Goal: Information Seeking & Learning: Learn about a topic

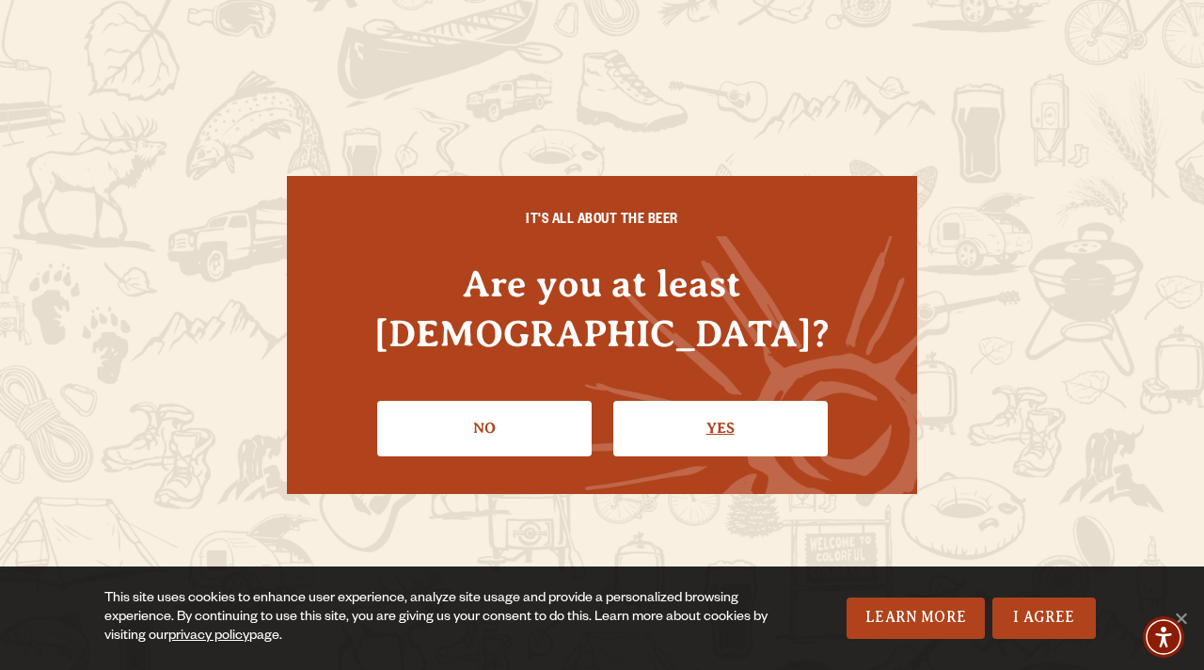
click at [671, 413] on link "Yes" at bounding box center [720, 428] width 214 height 55
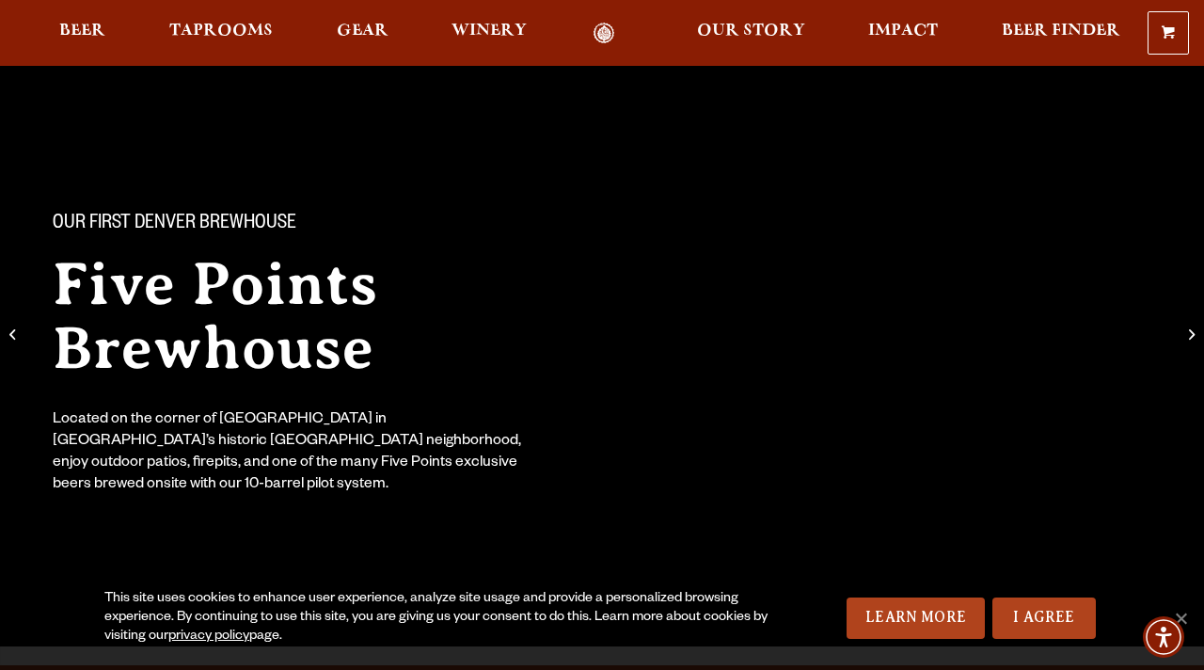
scroll to position [33, 0]
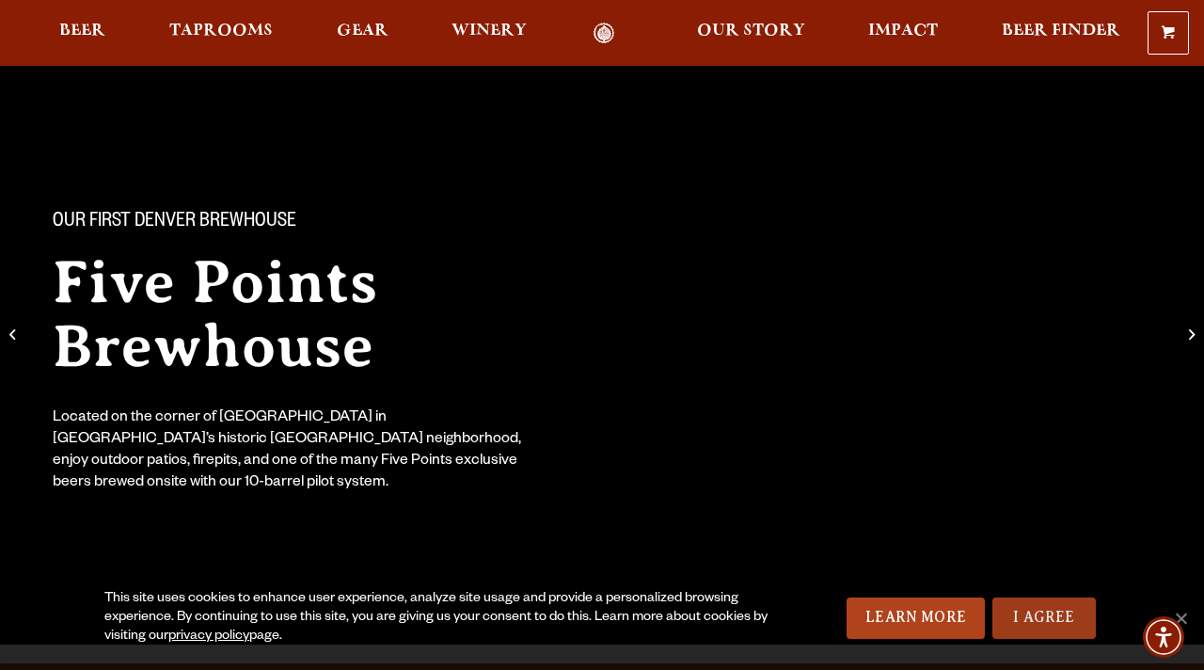
click at [1048, 610] on link "I Agree" at bounding box center [1043, 617] width 103 height 41
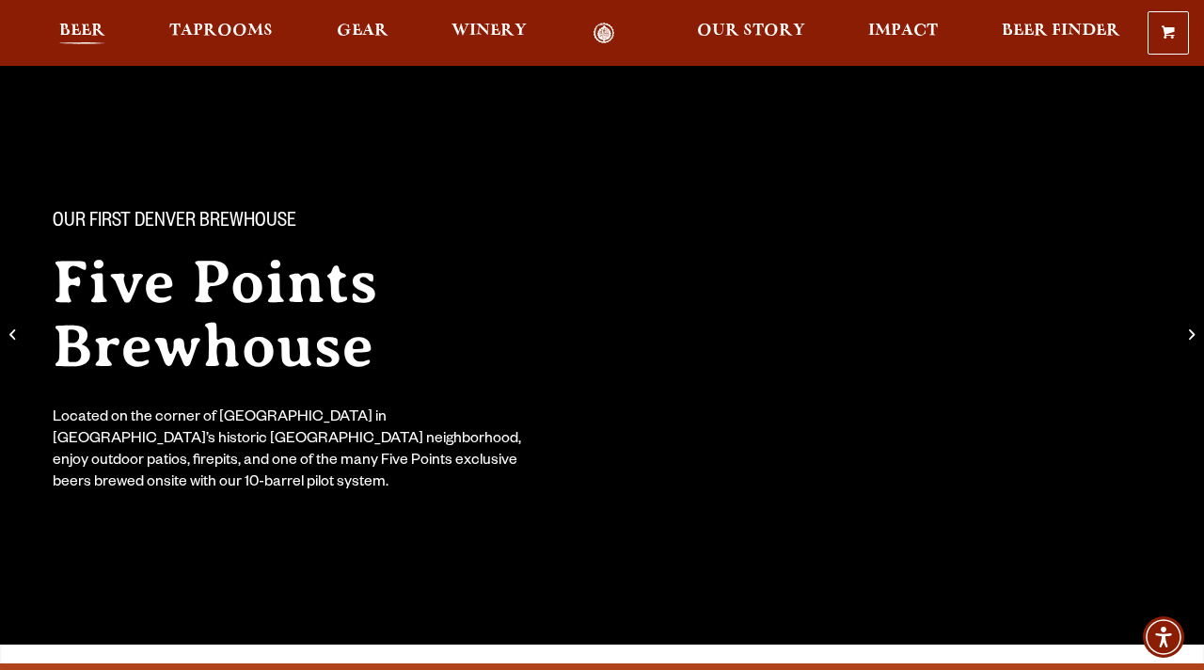
click at [77, 36] on span "Beer" at bounding box center [82, 31] width 46 height 15
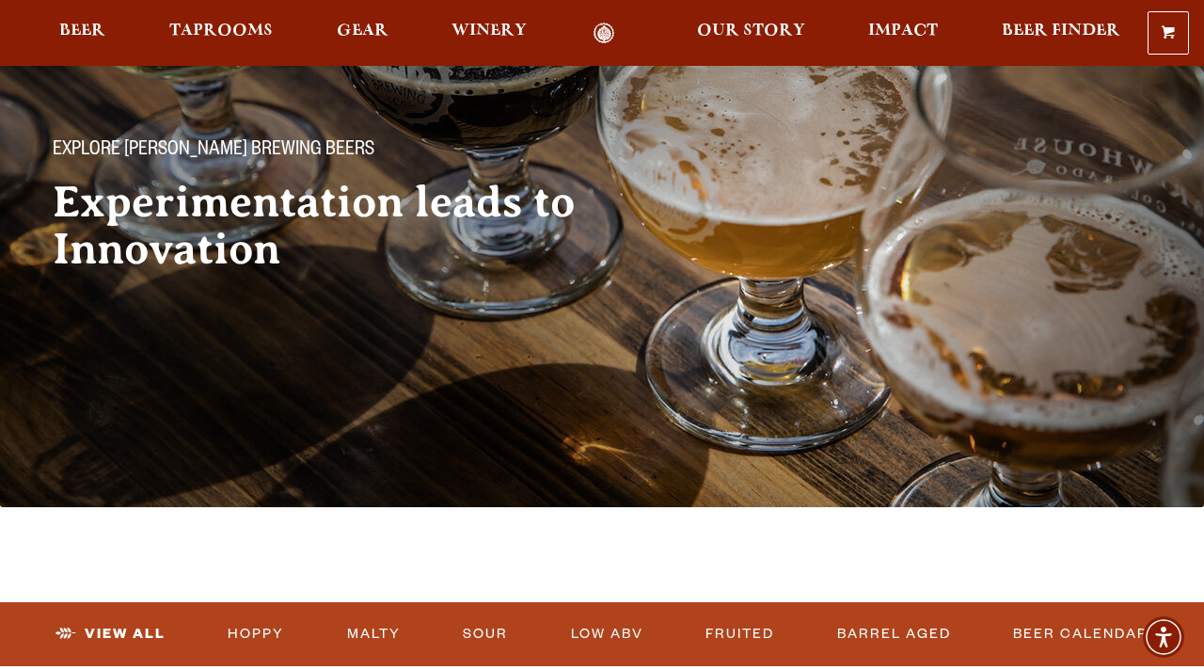
scroll to position [120, 0]
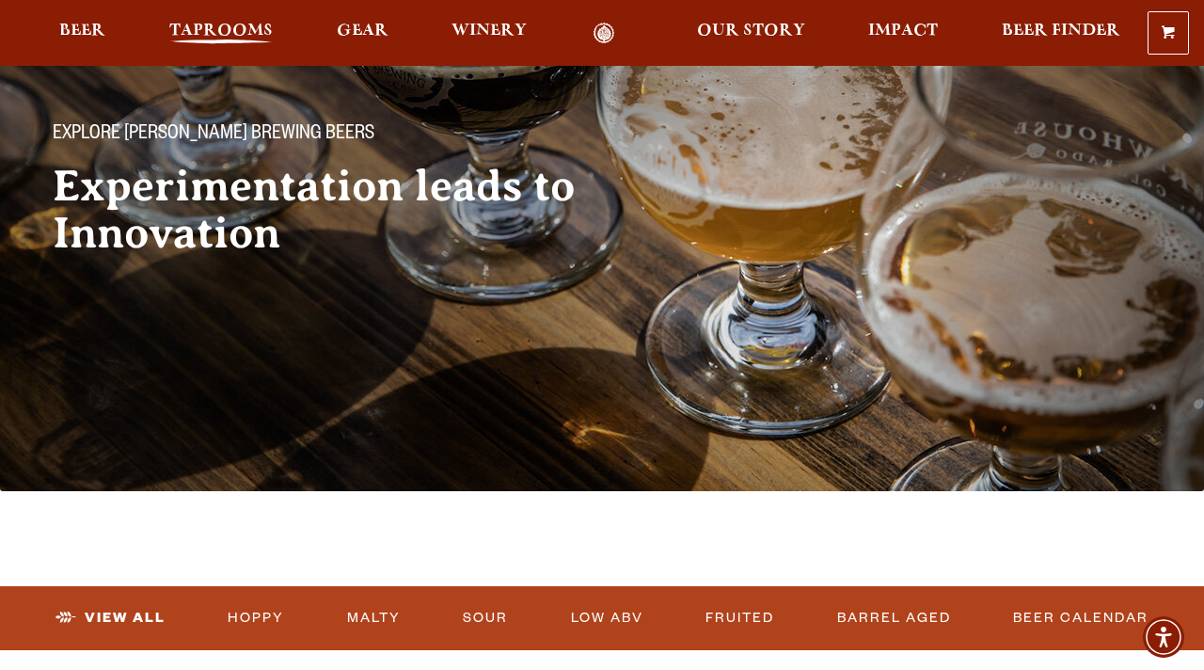
click at [207, 35] on span "Taprooms" at bounding box center [220, 31] width 103 height 15
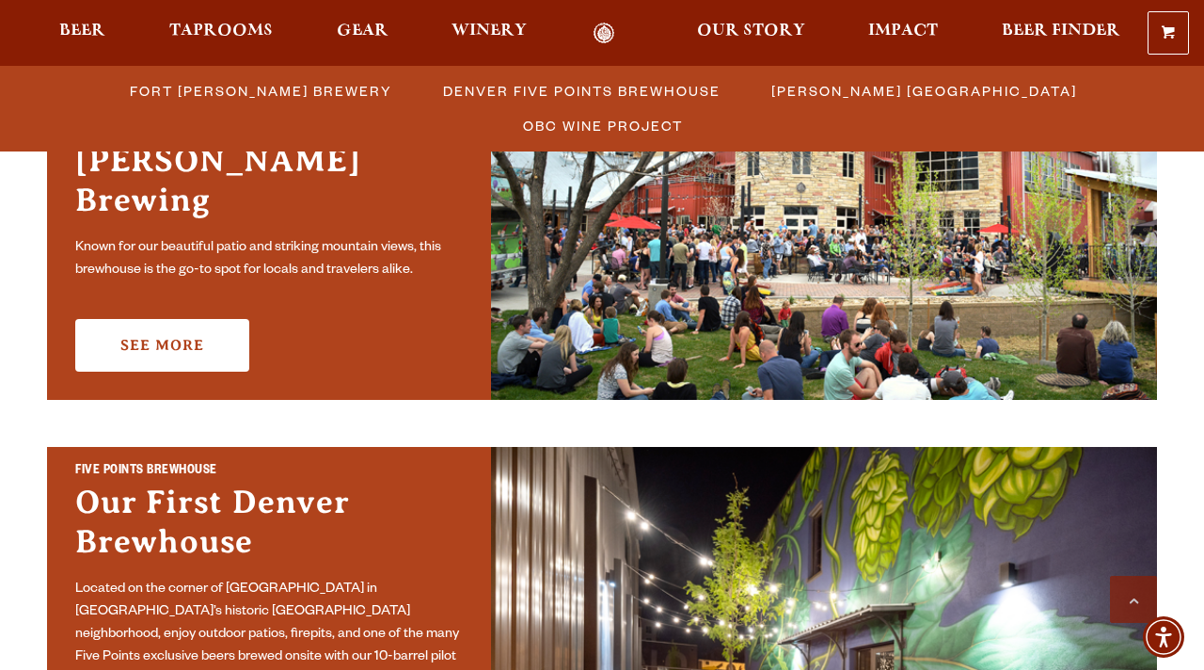
scroll to position [1037, 0]
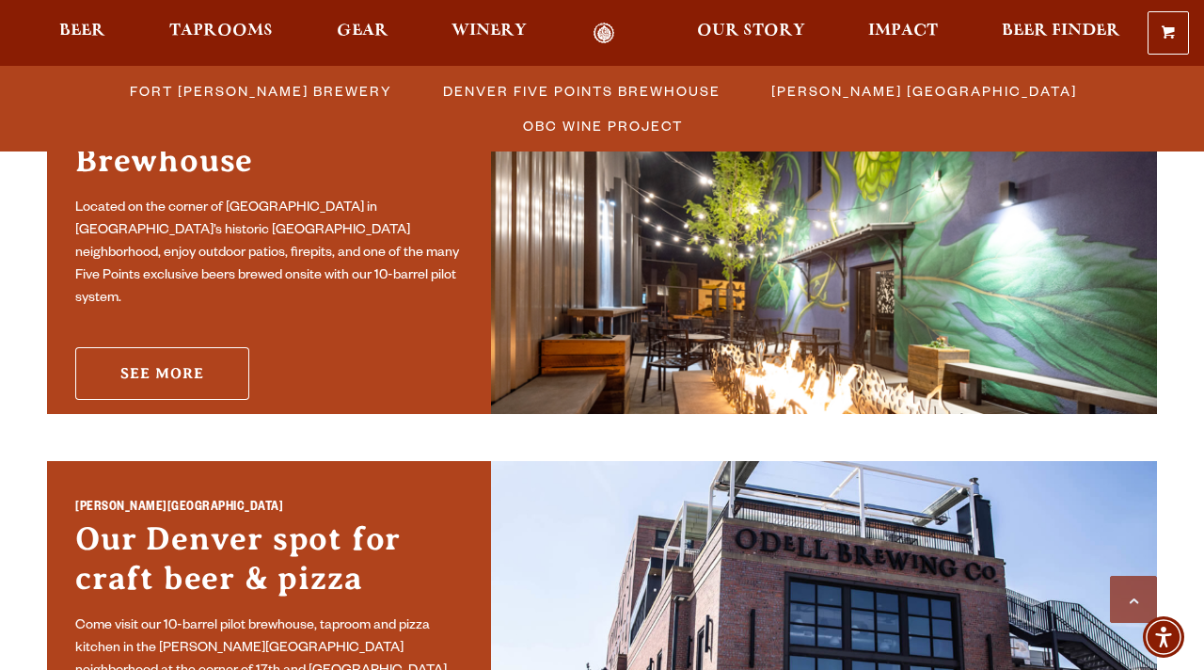
click at [219, 354] on link "See More" at bounding box center [162, 373] width 174 height 53
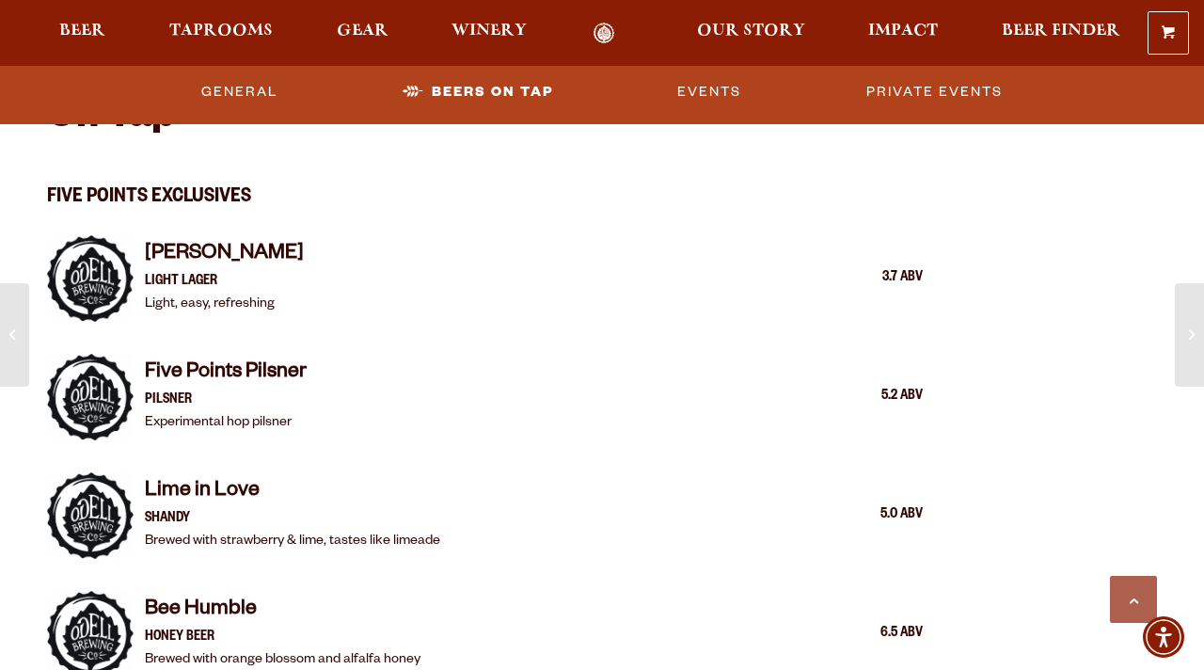
scroll to position [1669, 0]
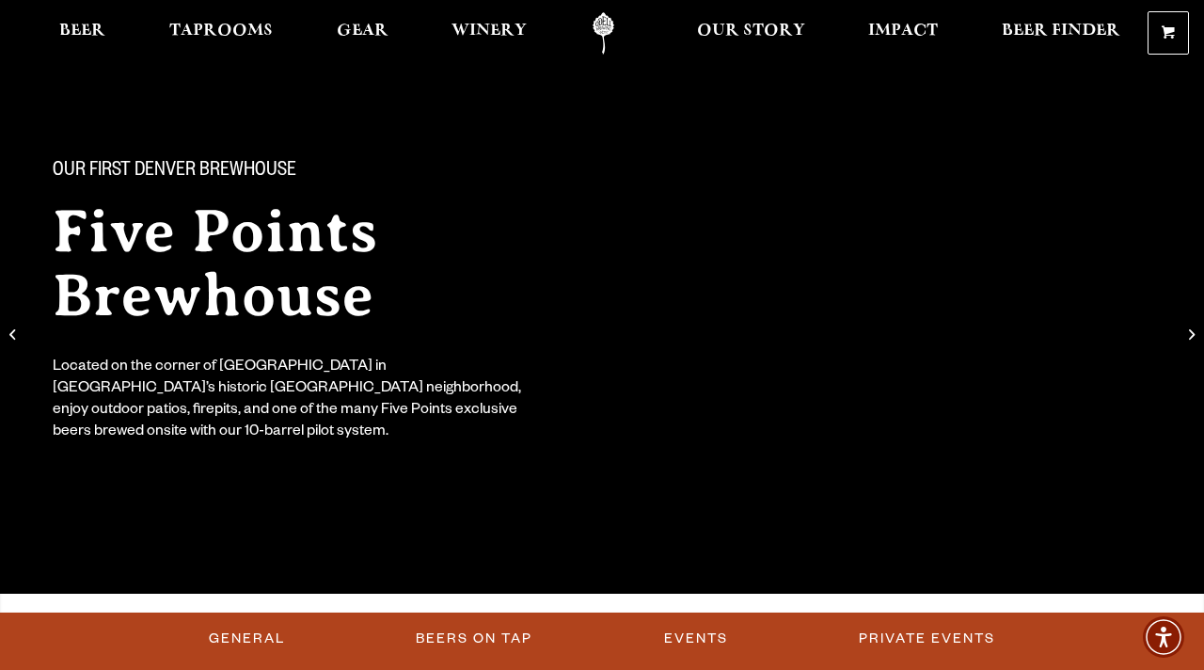
scroll to position [0, 0]
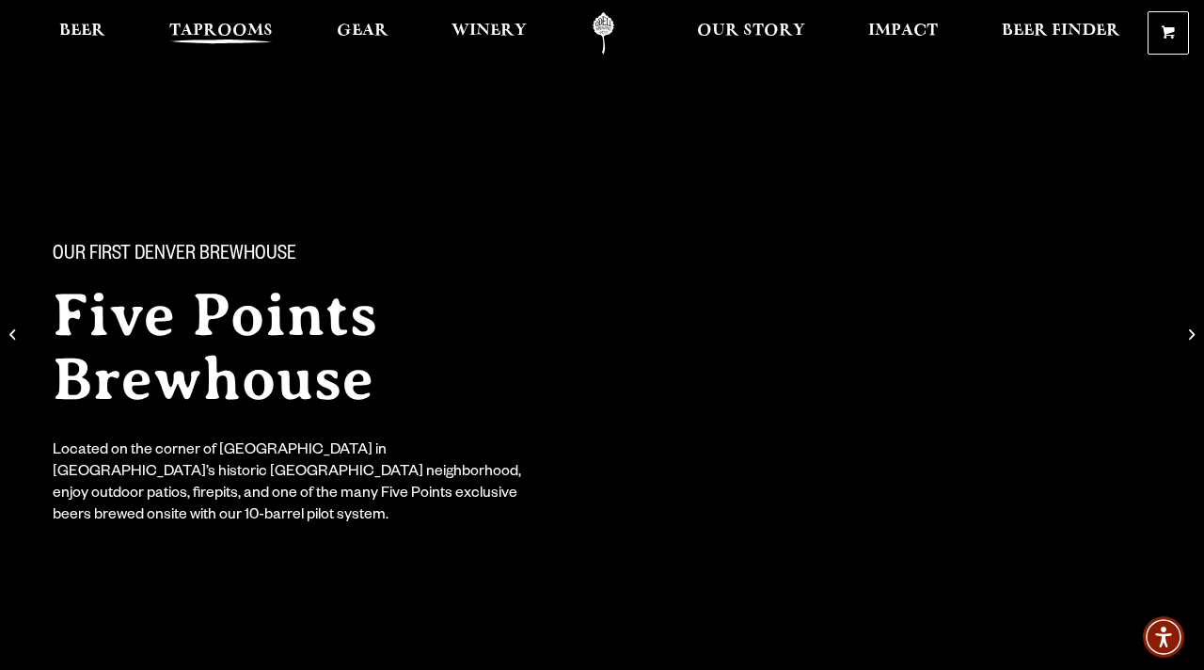
click at [257, 24] on span "Taprooms" at bounding box center [220, 31] width 103 height 15
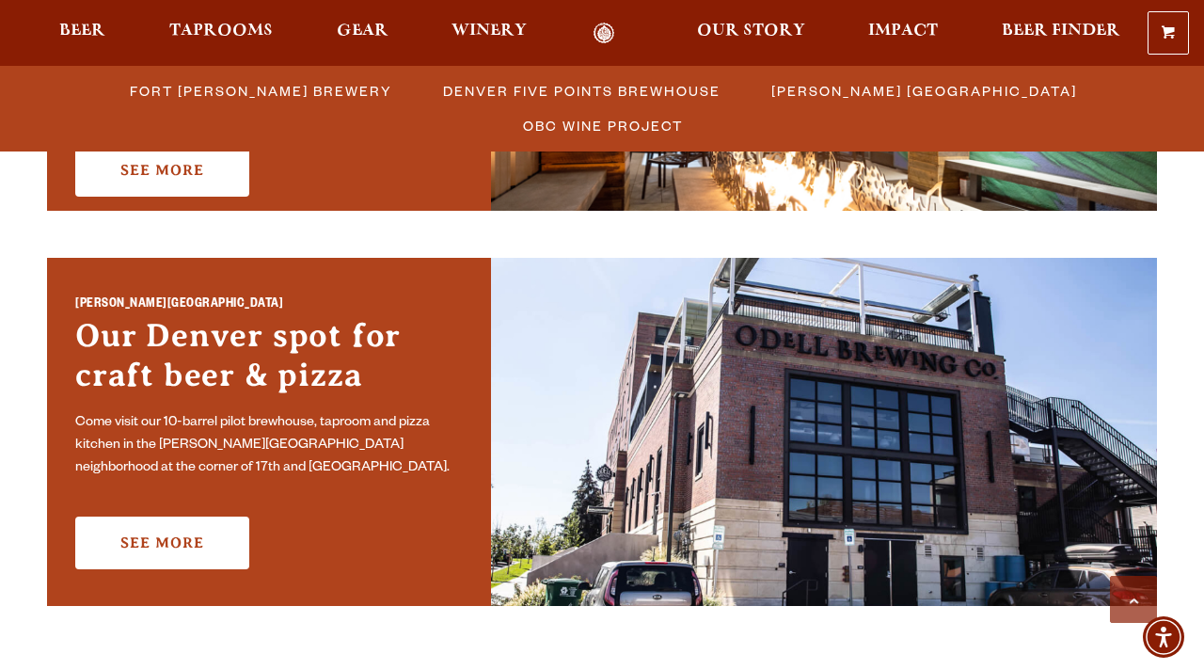
scroll to position [1302, 0]
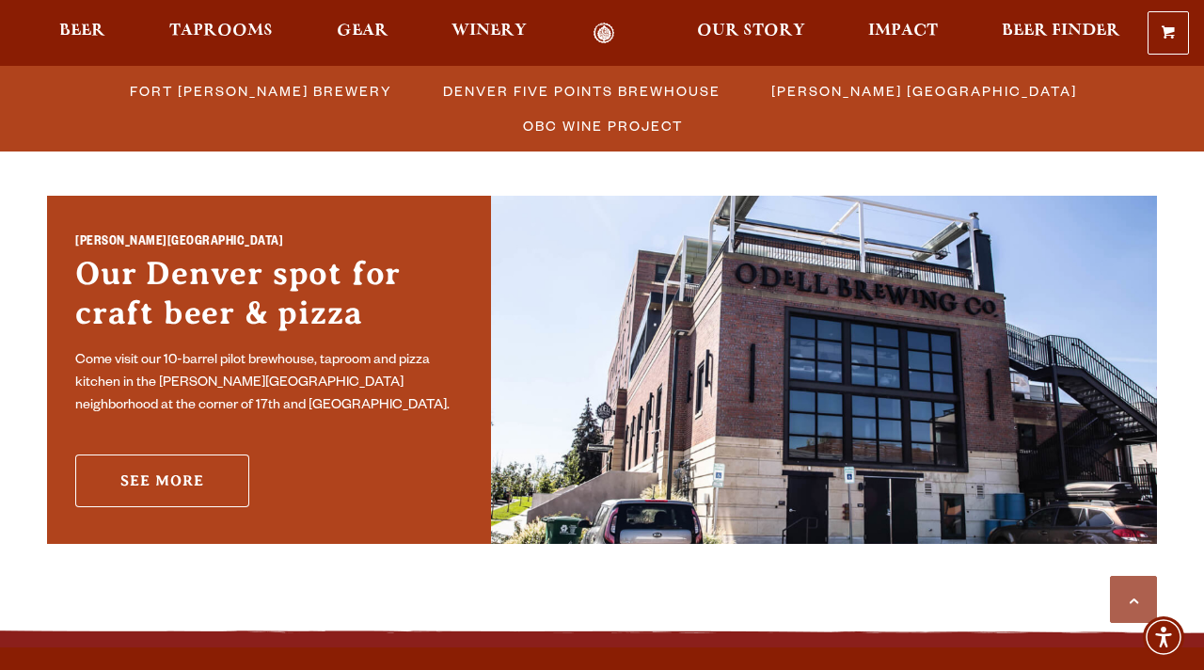
click at [211, 469] on link "See More" at bounding box center [162, 480] width 174 height 53
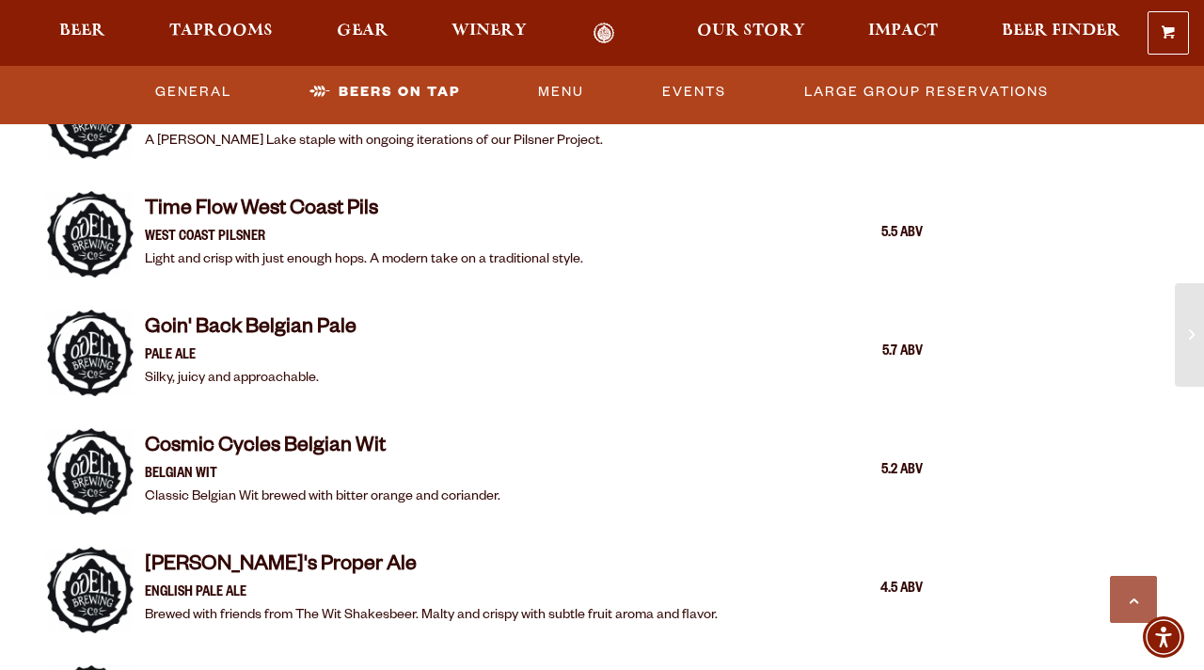
scroll to position [1936, 0]
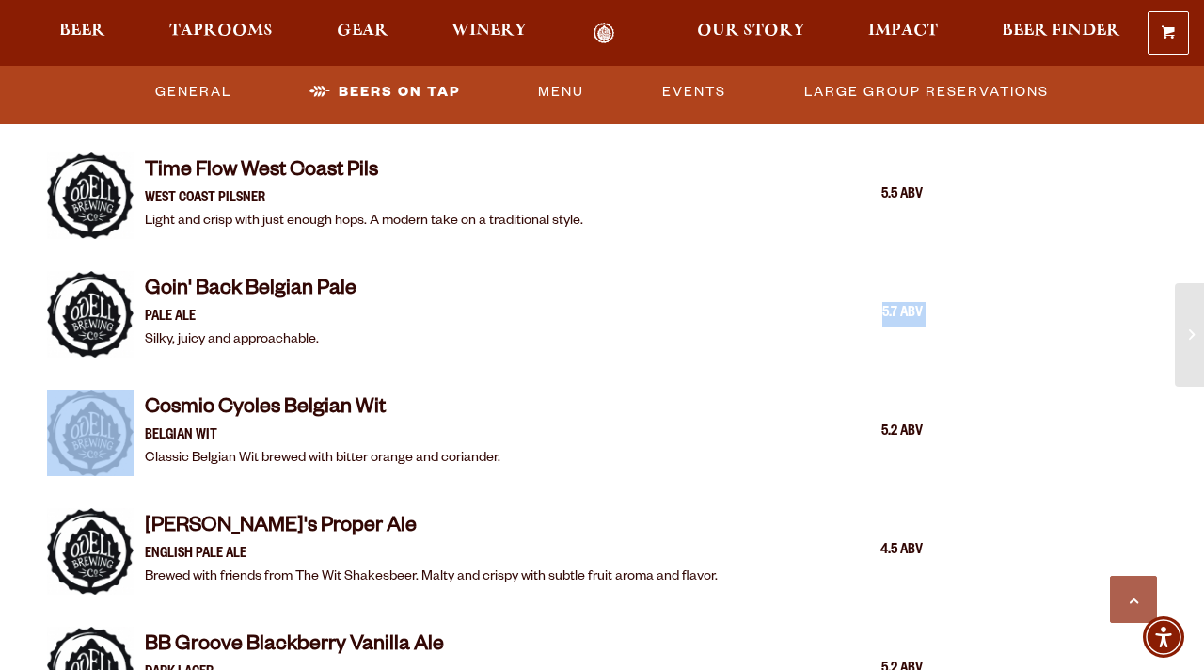
drag, startPoint x: 530, startPoint y: 311, endPoint x: 535, endPoint y: 346, distance: 35.1
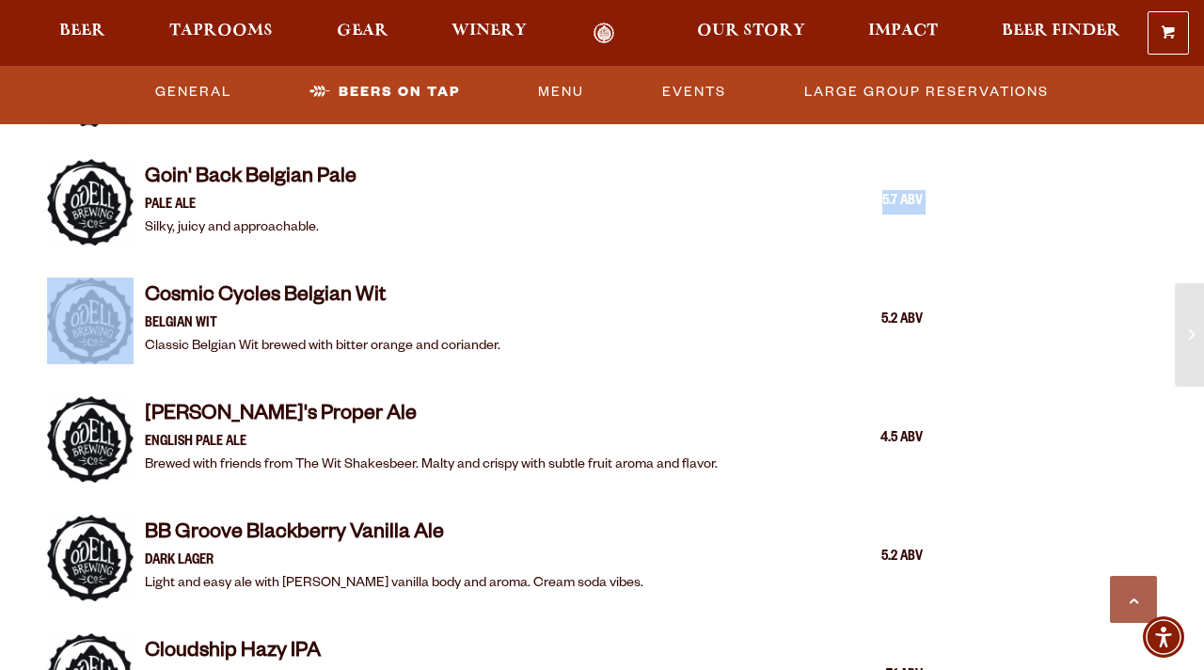
scroll to position [2069, 0]
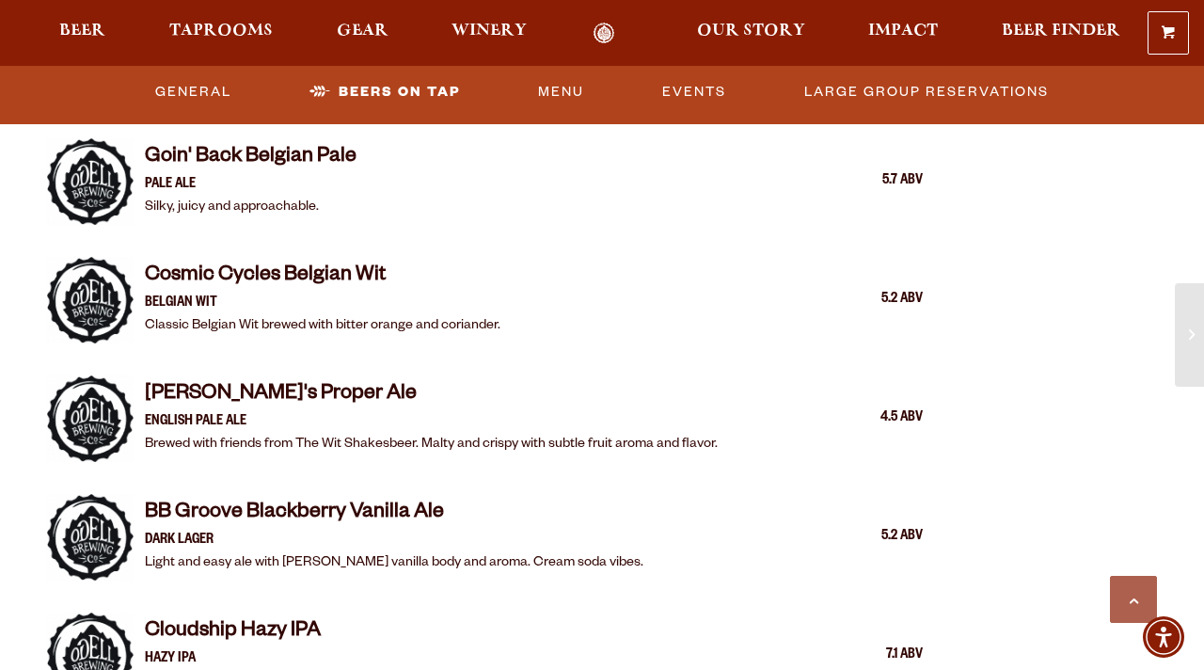
click at [549, 381] on h4 "Bill's Proper Ale" at bounding box center [431, 396] width 573 height 30
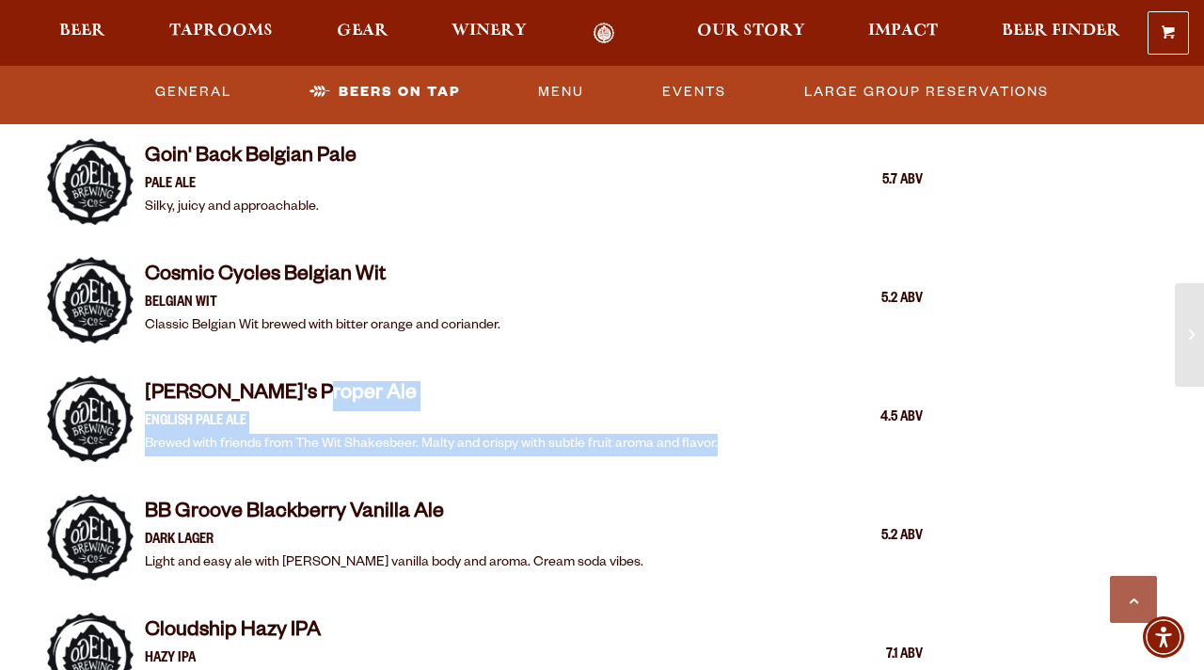
drag, startPoint x: 549, startPoint y: 370, endPoint x: 559, endPoint y: 439, distance: 69.3
click at [559, 440] on div "Bill's Proper Ale English Pale Ale Brewed with friends from The Wit Shakesbeer.…" at bounding box center [484, 418] width 875 height 109
click at [559, 439] on div "Bill's Proper Ale English Pale Ale Brewed with friends from The Wit Shakesbeer.…" at bounding box center [484, 418] width 875 height 109
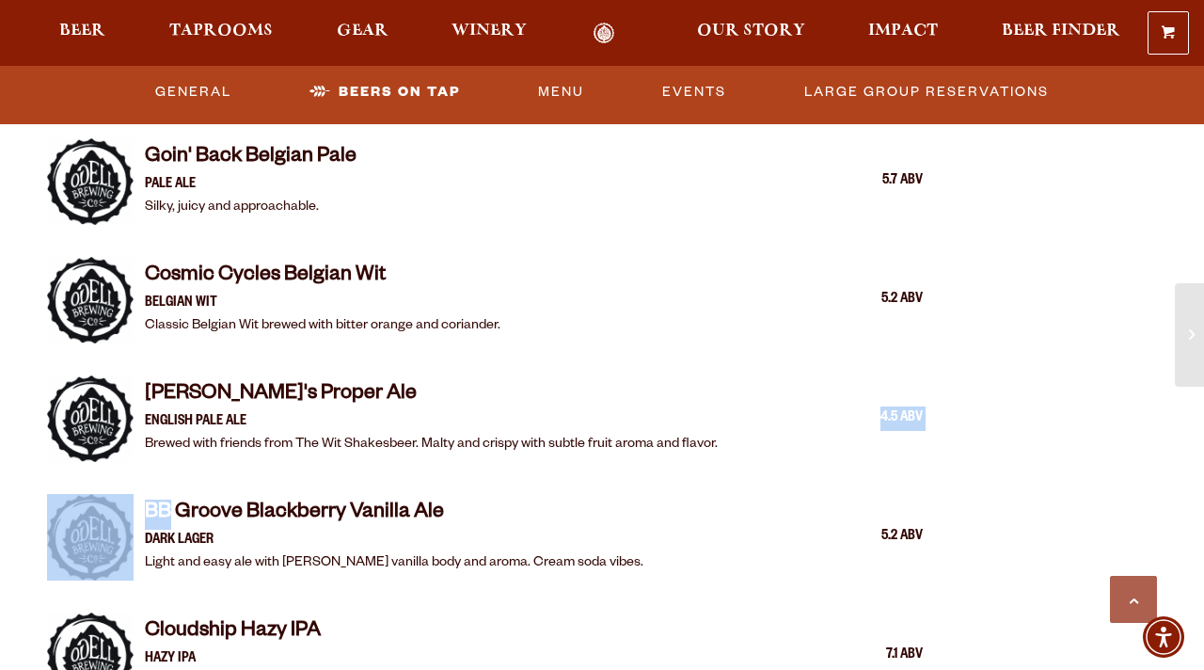
drag, startPoint x: 559, startPoint y: 439, endPoint x: 556, endPoint y: 456, distance: 17.2
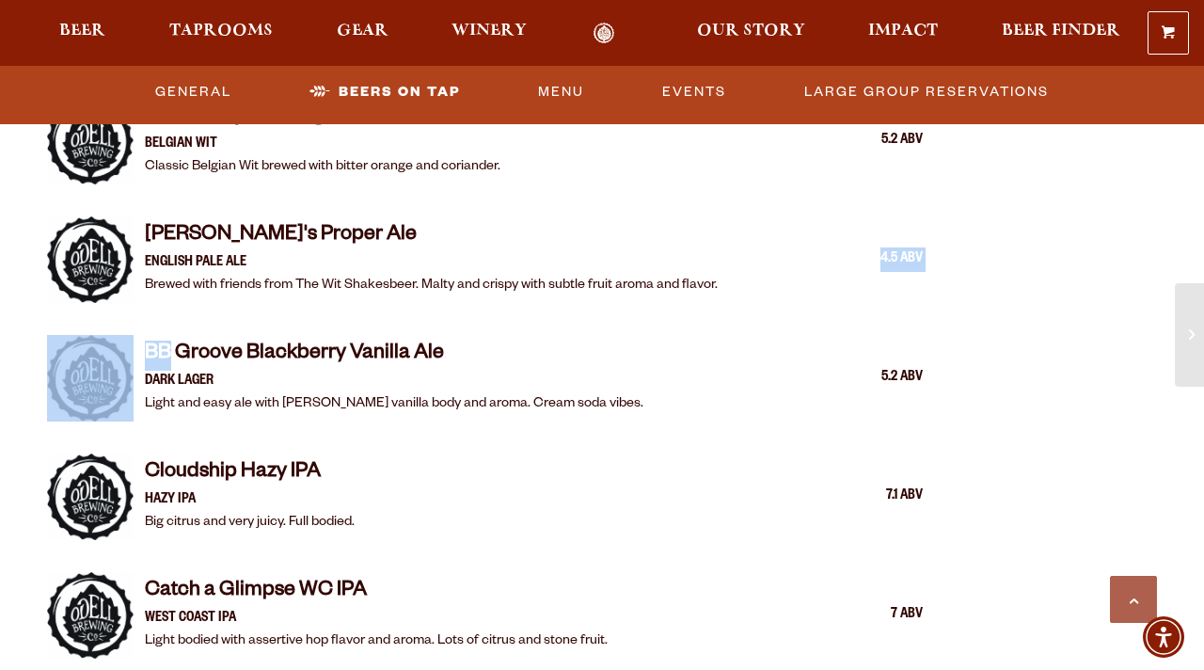
scroll to position [2229, 0]
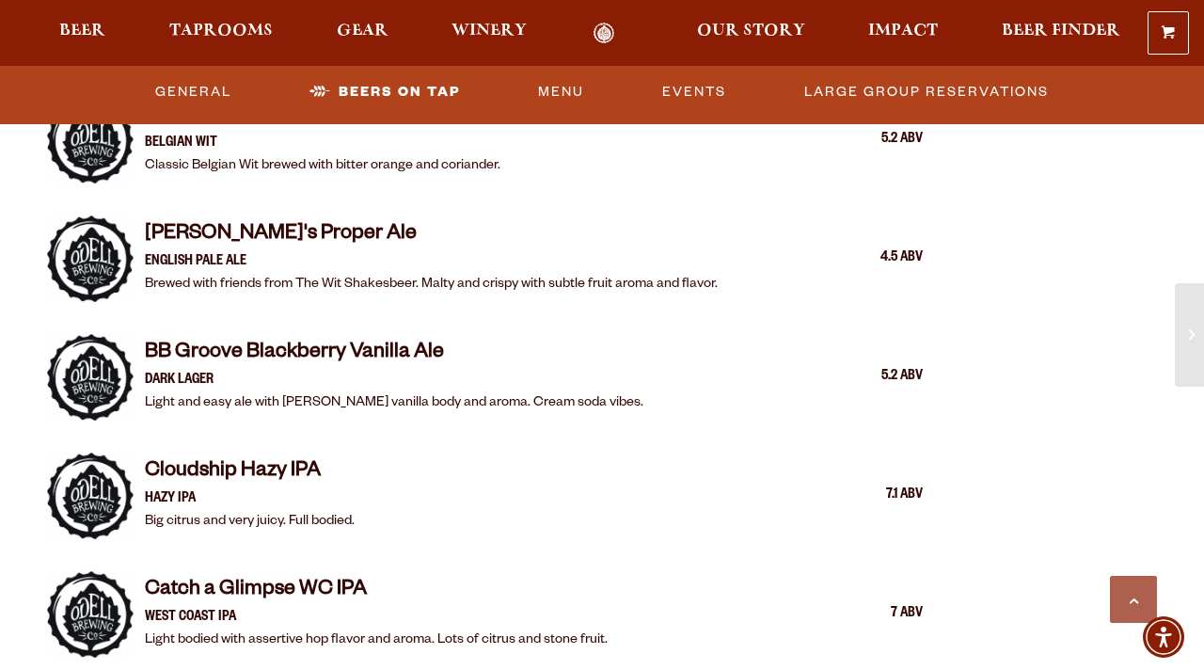
click at [561, 460] on div "Cloudship Hazy IPA Hazy IPA Big citrus and very juicy. Full bodied. 7.1 ABV" at bounding box center [534, 495] width 778 height 75
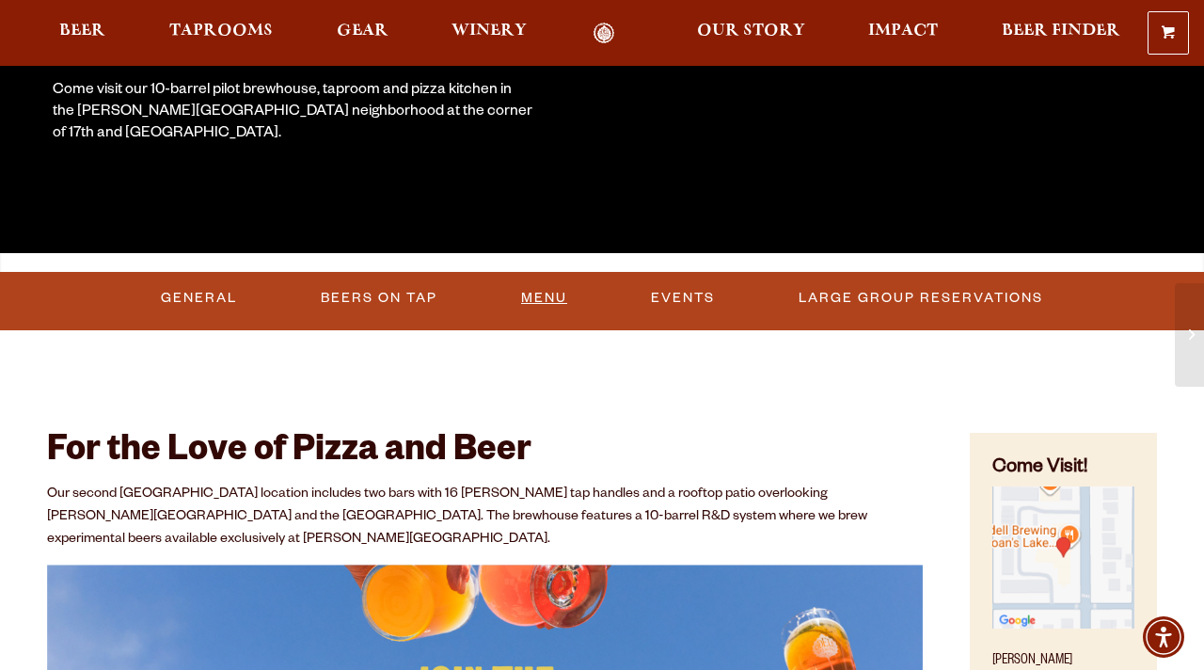
scroll to position [402, 0]
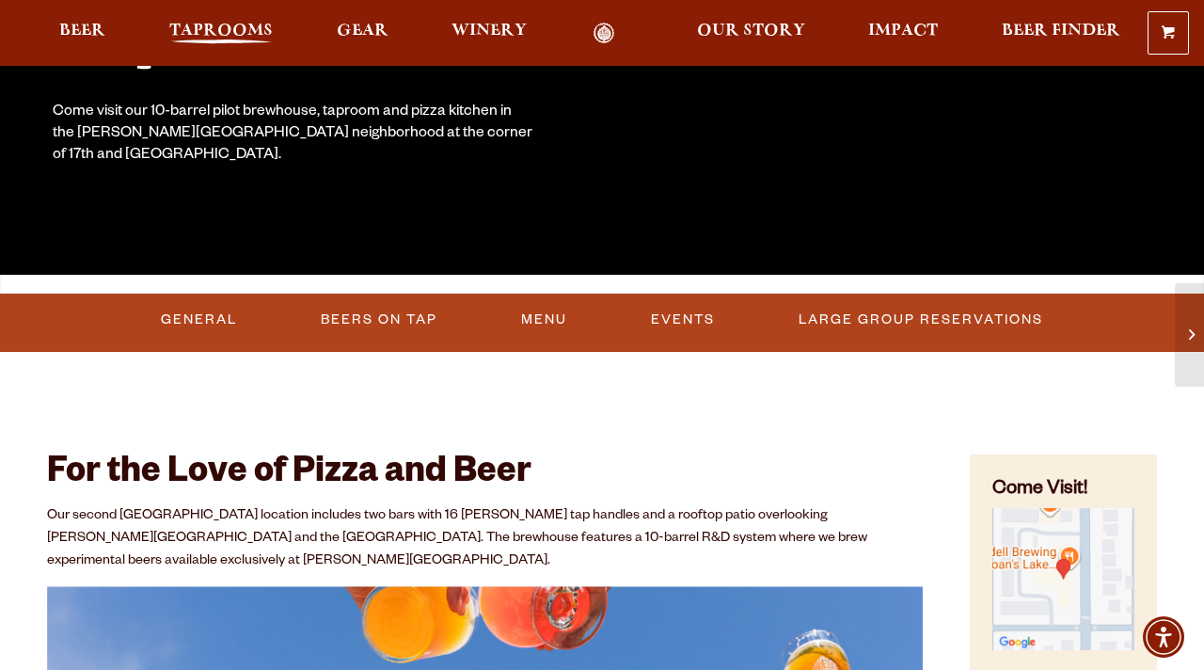
click at [243, 39] on span "Taprooms" at bounding box center [220, 31] width 103 height 15
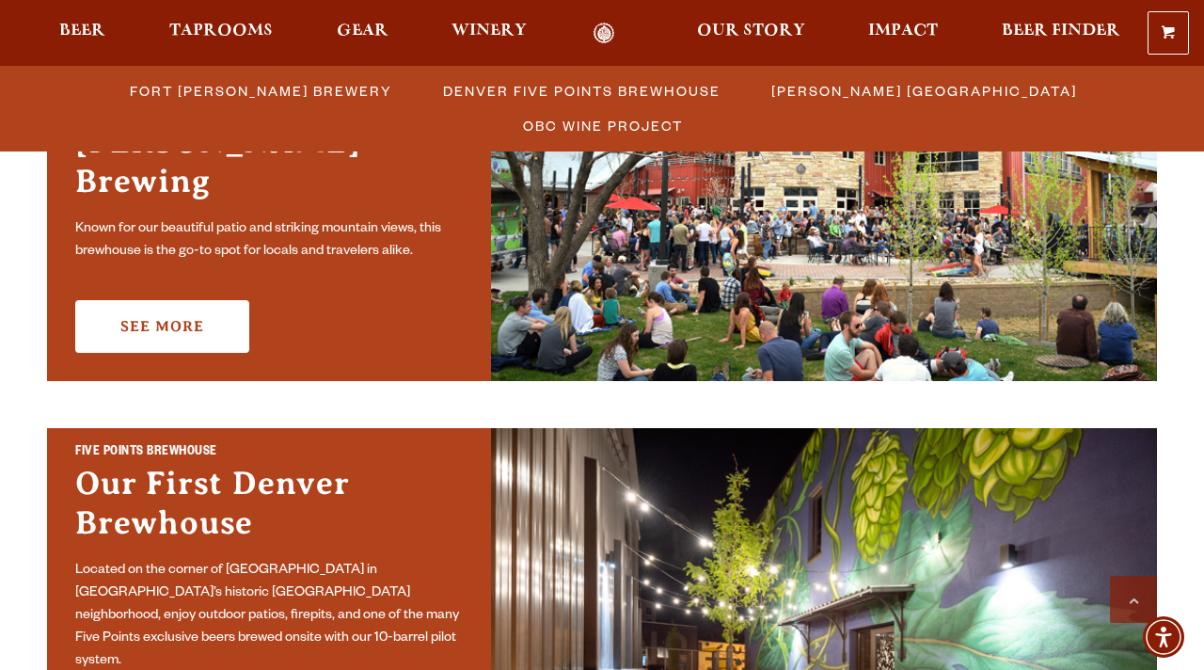
scroll to position [528, 0]
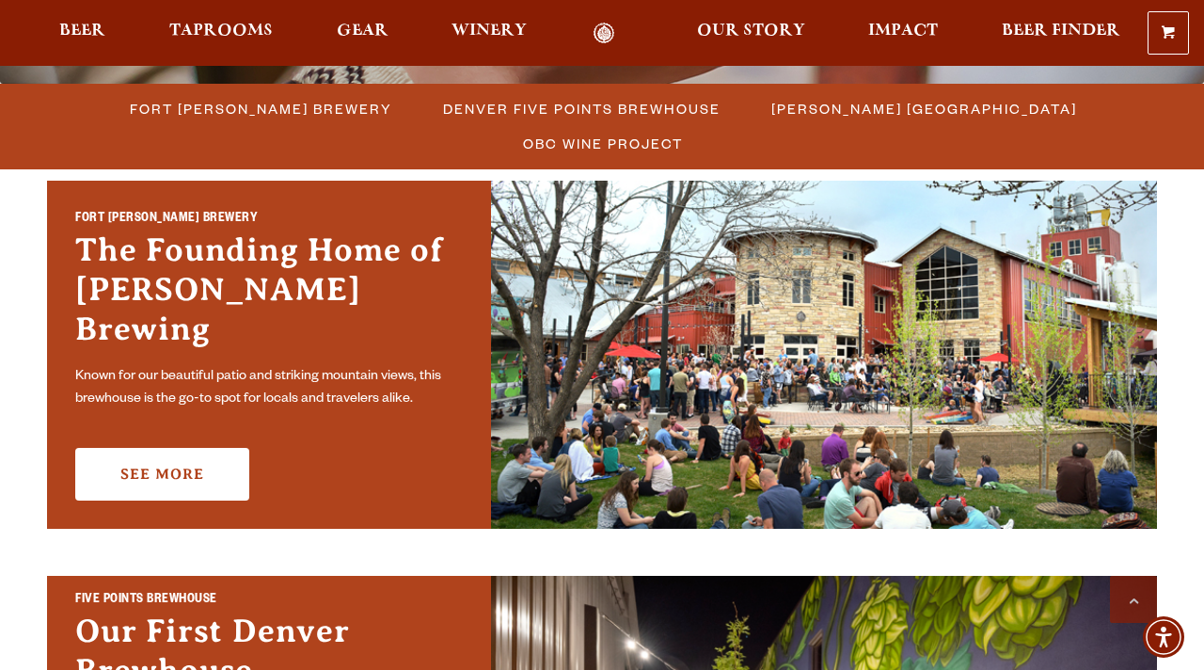
click at [438, 391] on div "Fort Collins Brewery The Founding Home of Odell Brewing Known for our beautiful…" at bounding box center [269, 355] width 444 height 348
click at [204, 448] on link "See More" at bounding box center [162, 474] width 174 height 53
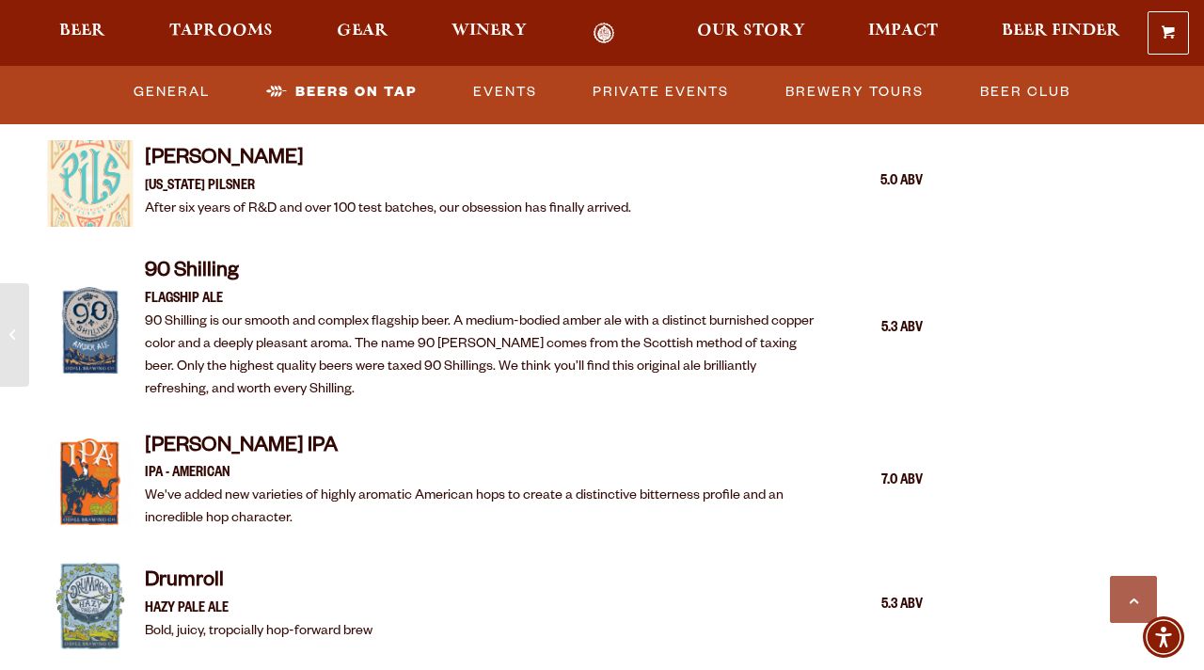
scroll to position [2064, 0]
click at [470, 209] on p "After six years of R&D and over 100 test batches, our obsession has finally arr…" at bounding box center [388, 208] width 486 height 23
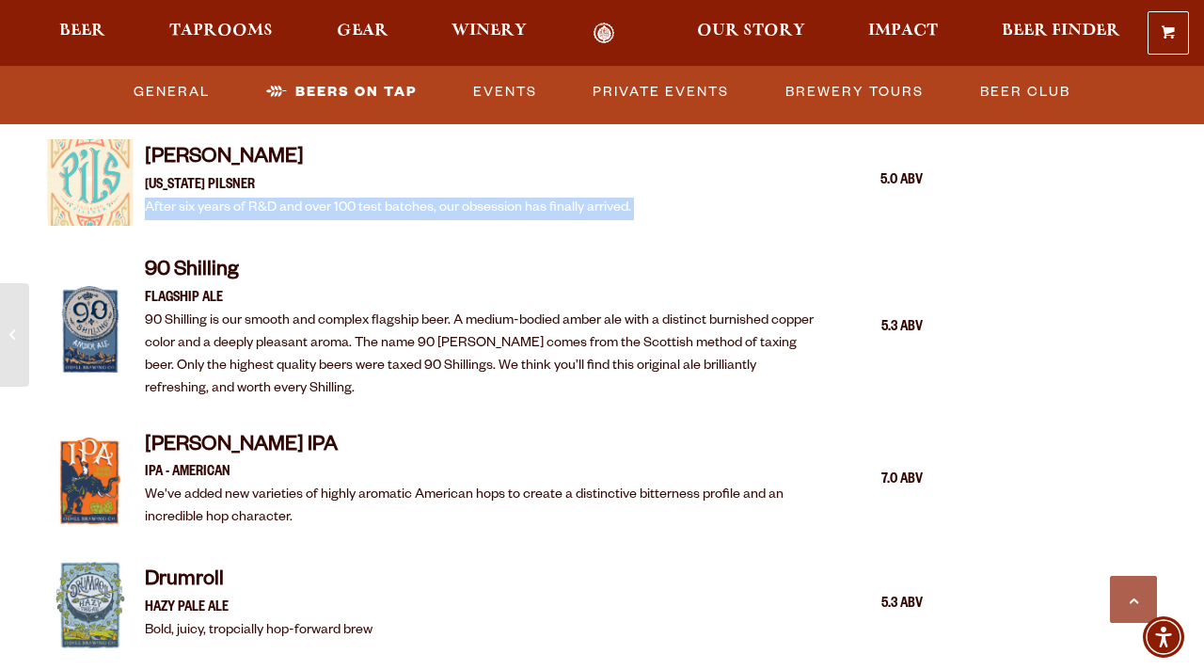
click at [470, 209] on p "After six years of R&D and over 100 test batches, our obsession has finally arr…" at bounding box center [388, 208] width 486 height 23
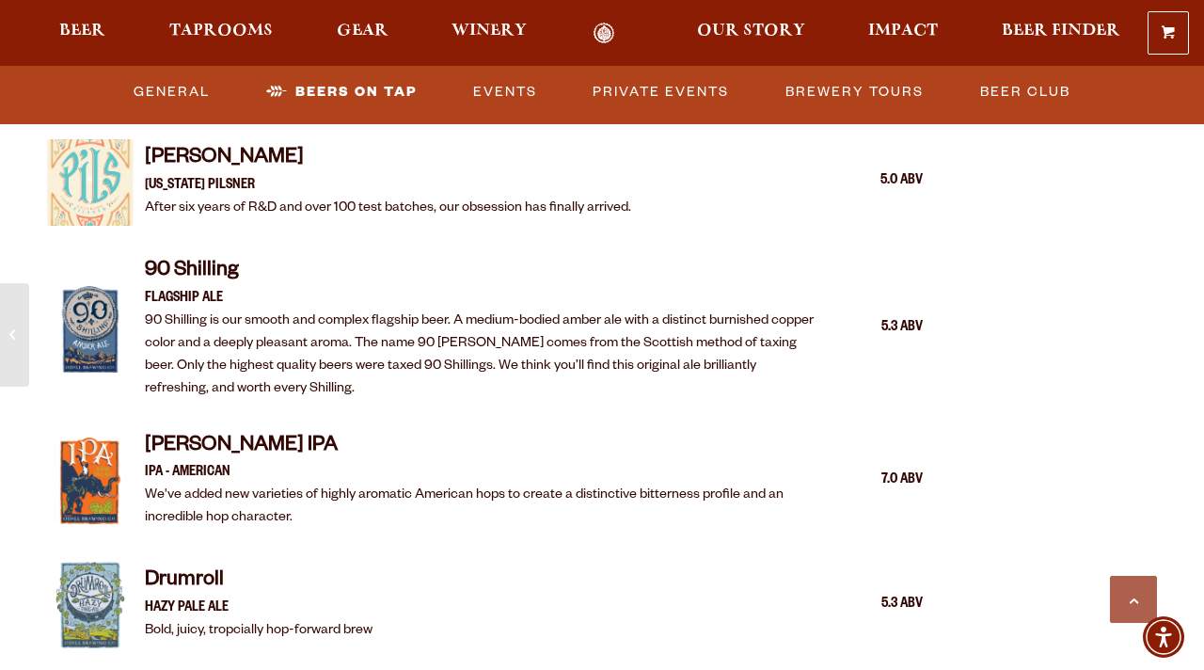
click at [499, 376] on p "90 Shilling is our smooth and complex flagship beer. A medium-bodied amber ale …" at bounding box center [481, 355] width 672 height 90
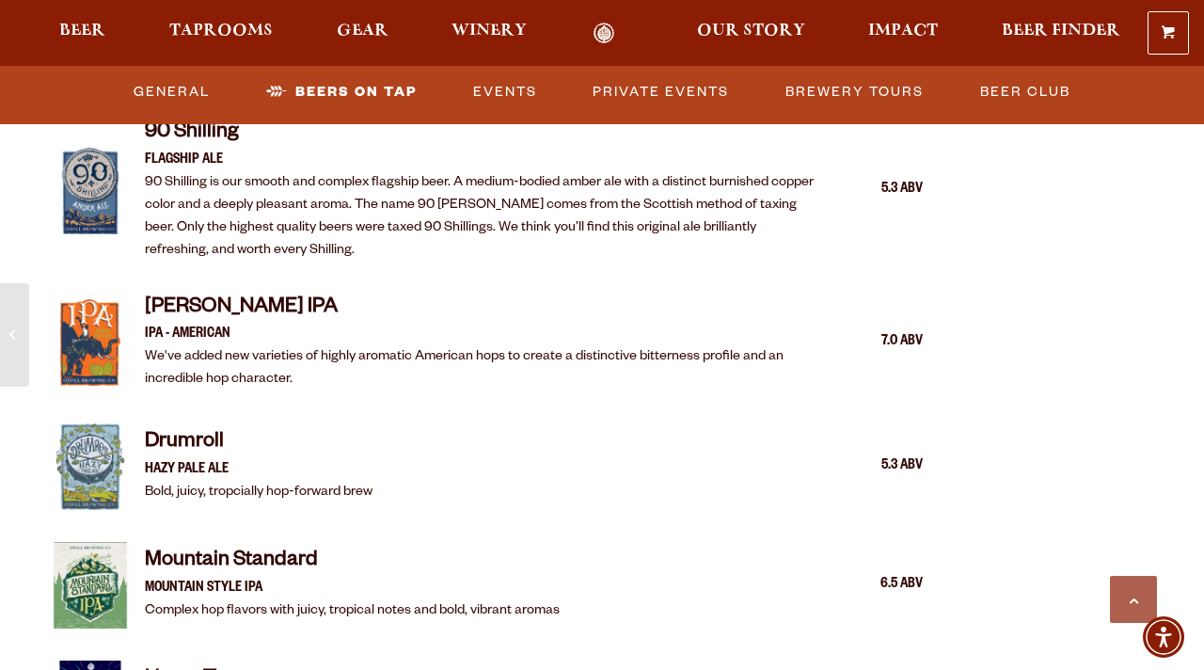
scroll to position [2235, 0]
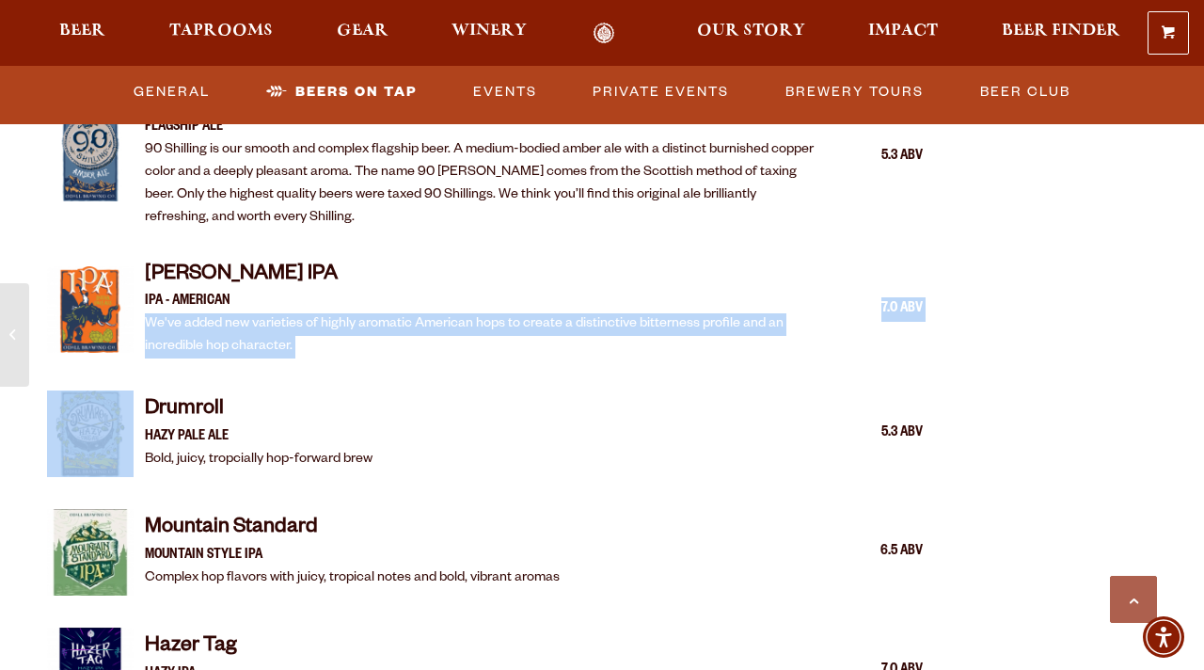
drag, startPoint x: 499, startPoint y: 376, endPoint x: 484, endPoint y: 308, distance: 69.4
click at [484, 308] on p "IPA - AMERICAN" at bounding box center [481, 302] width 672 height 23
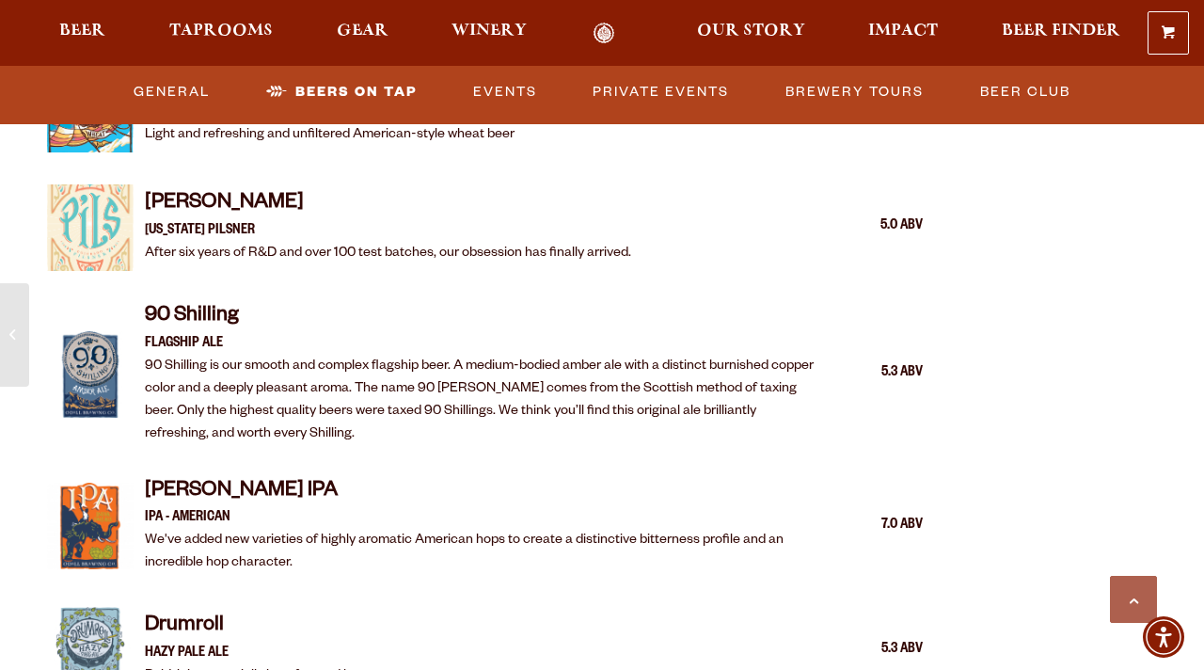
scroll to position [1977, 0]
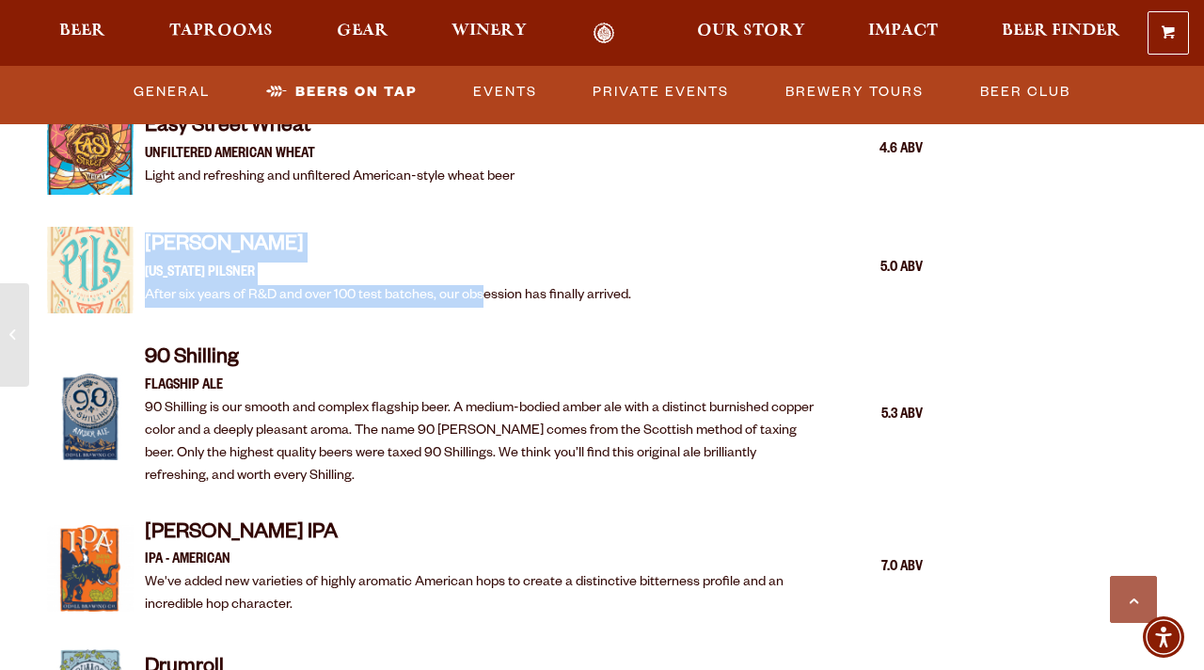
drag, startPoint x: 483, startPoint y: 287, endPoint x: 465, endPoint y: 206, distance: 83.0
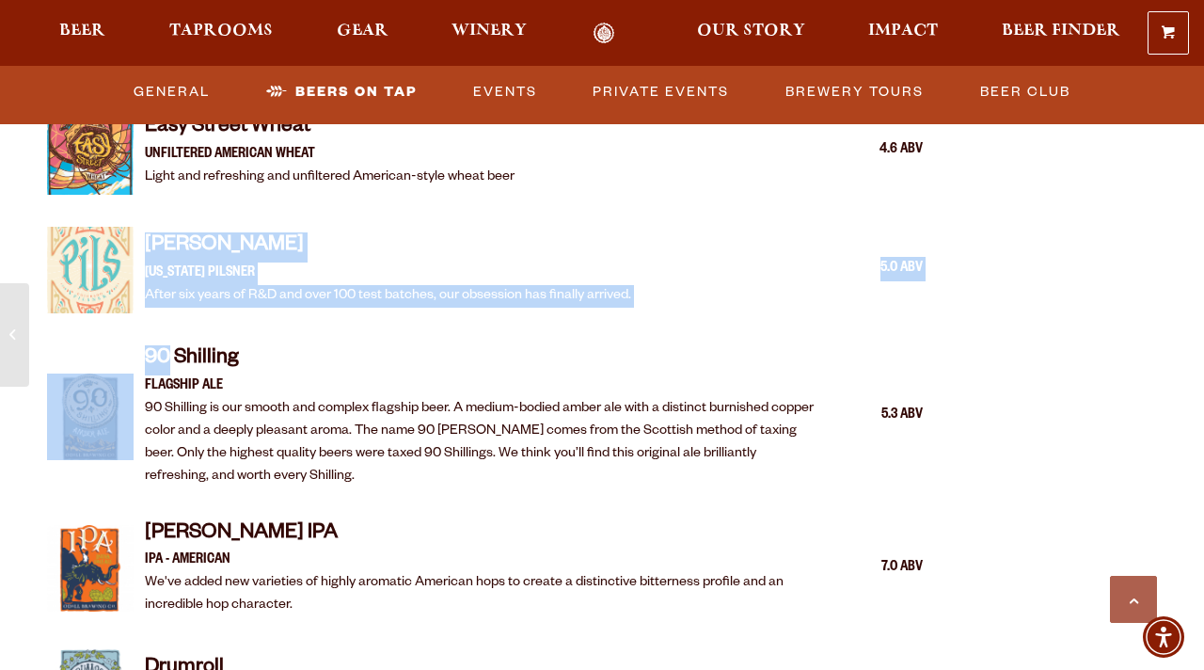
drag, startPoint x: 465, startPoint y: 206, endPoint x: 486, endPoint y: 333, distance: 128.8
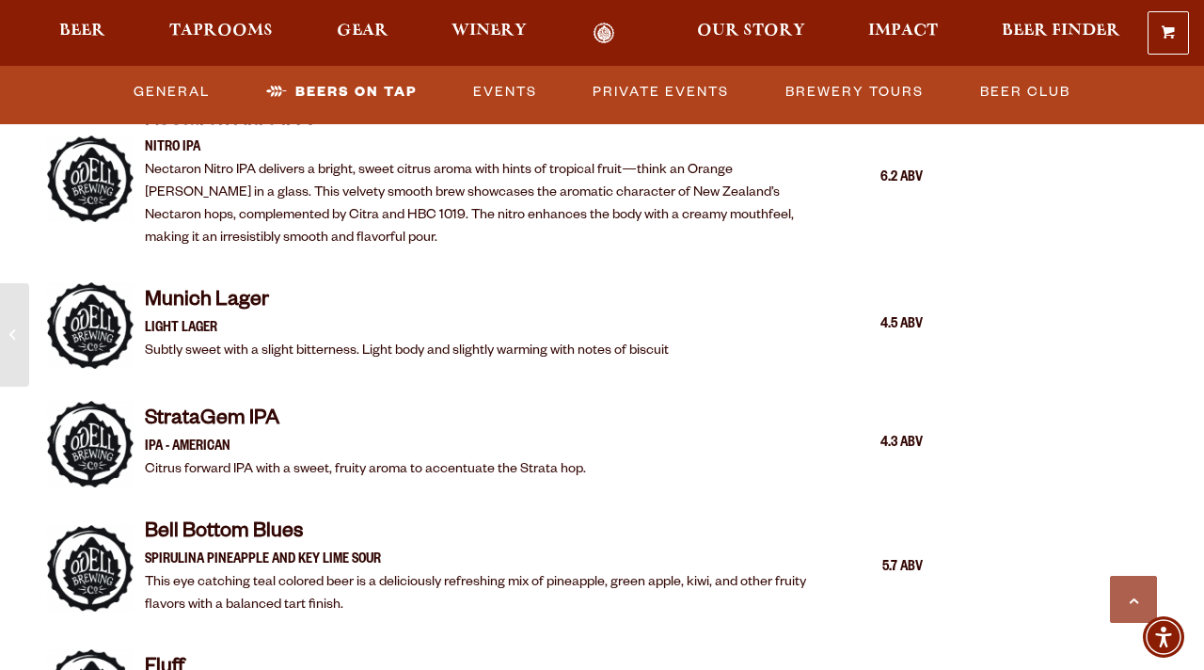
scroll to position [3497, 0]
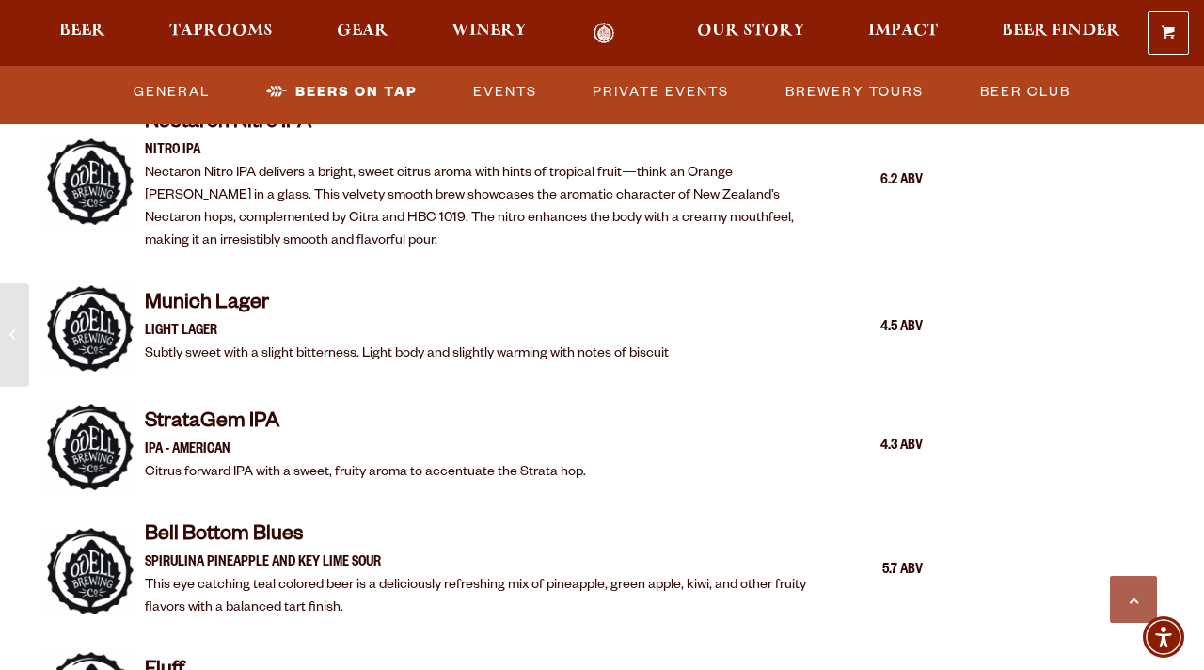
click at [495, 351] on p "Subtly sweet with a slight bitterness. Light body and slightly warming with not…" at bounding box center [407, 354] width 524 height 23
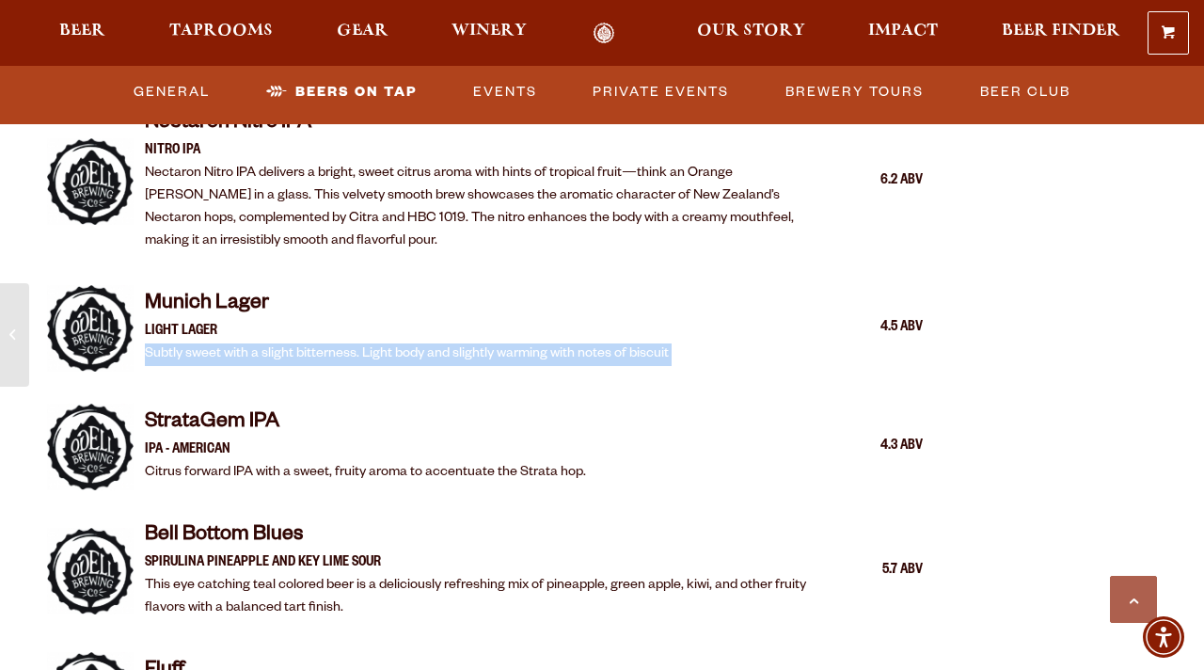
click at [495, 351] on p "Subtly sweet with a slight bitterness. Light body and slightly warming with not…" at bounding box center [407, 354] width 524 height 23
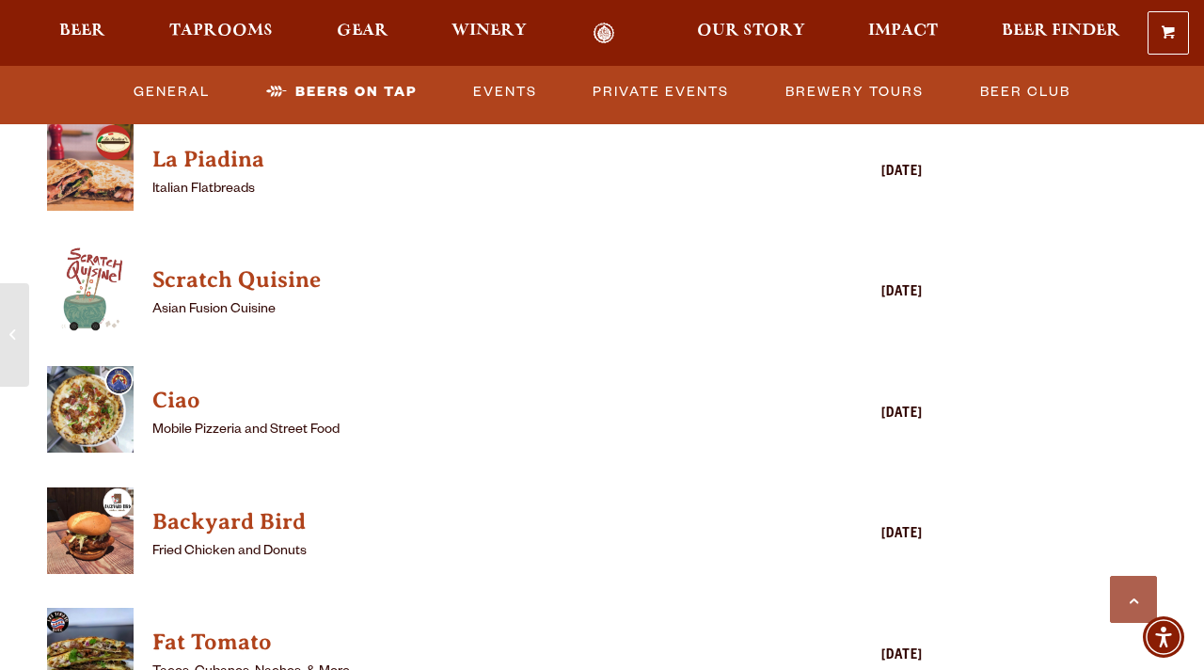
scroll to position [4411, 0]
